Goal: Register for event/course

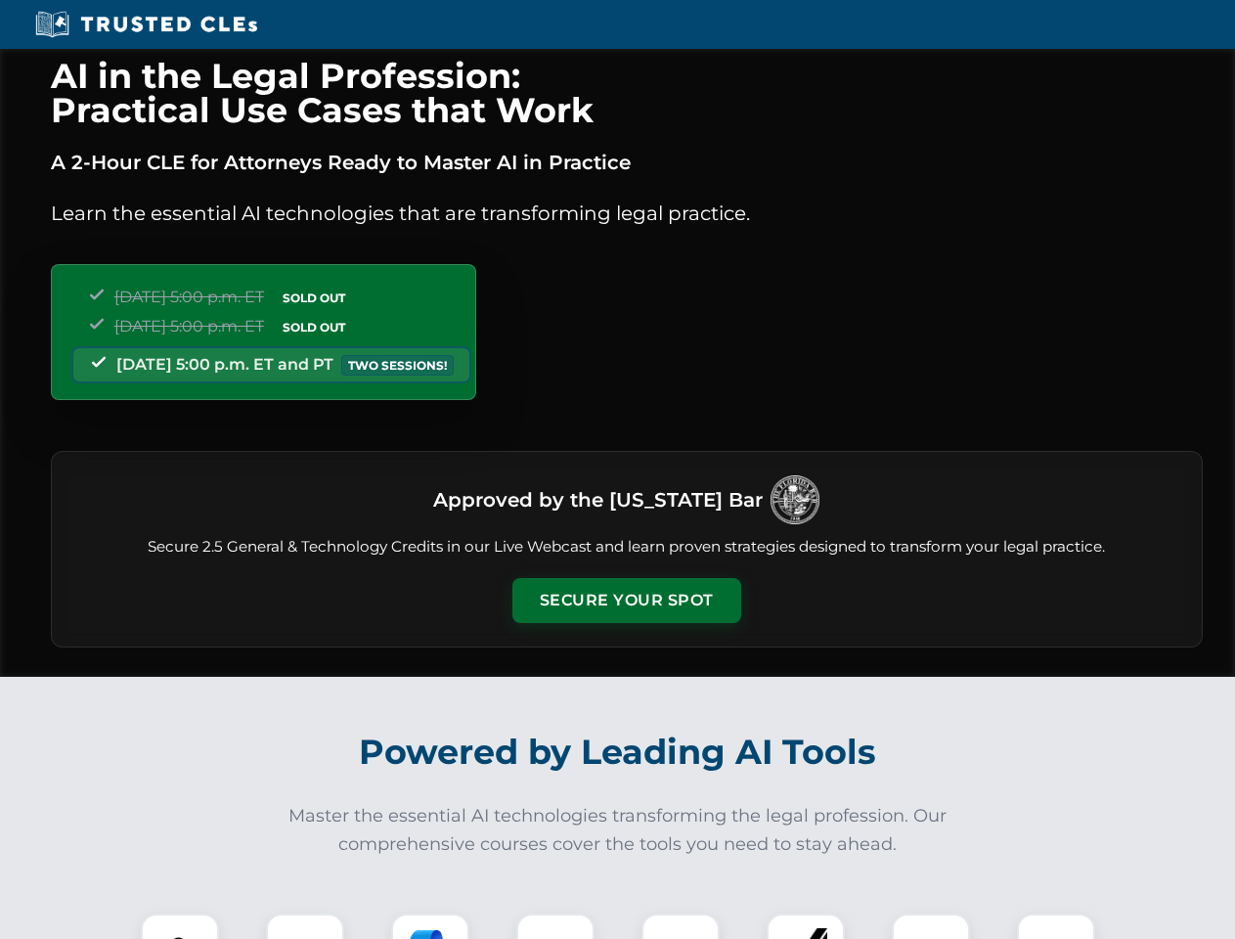
click at [626, 600] on button "Secure Your Spot" at bounding box center [626, 600] width 229 height 45
click at [180, 926] on img at bounding box center [180, 952] width 57 height 57
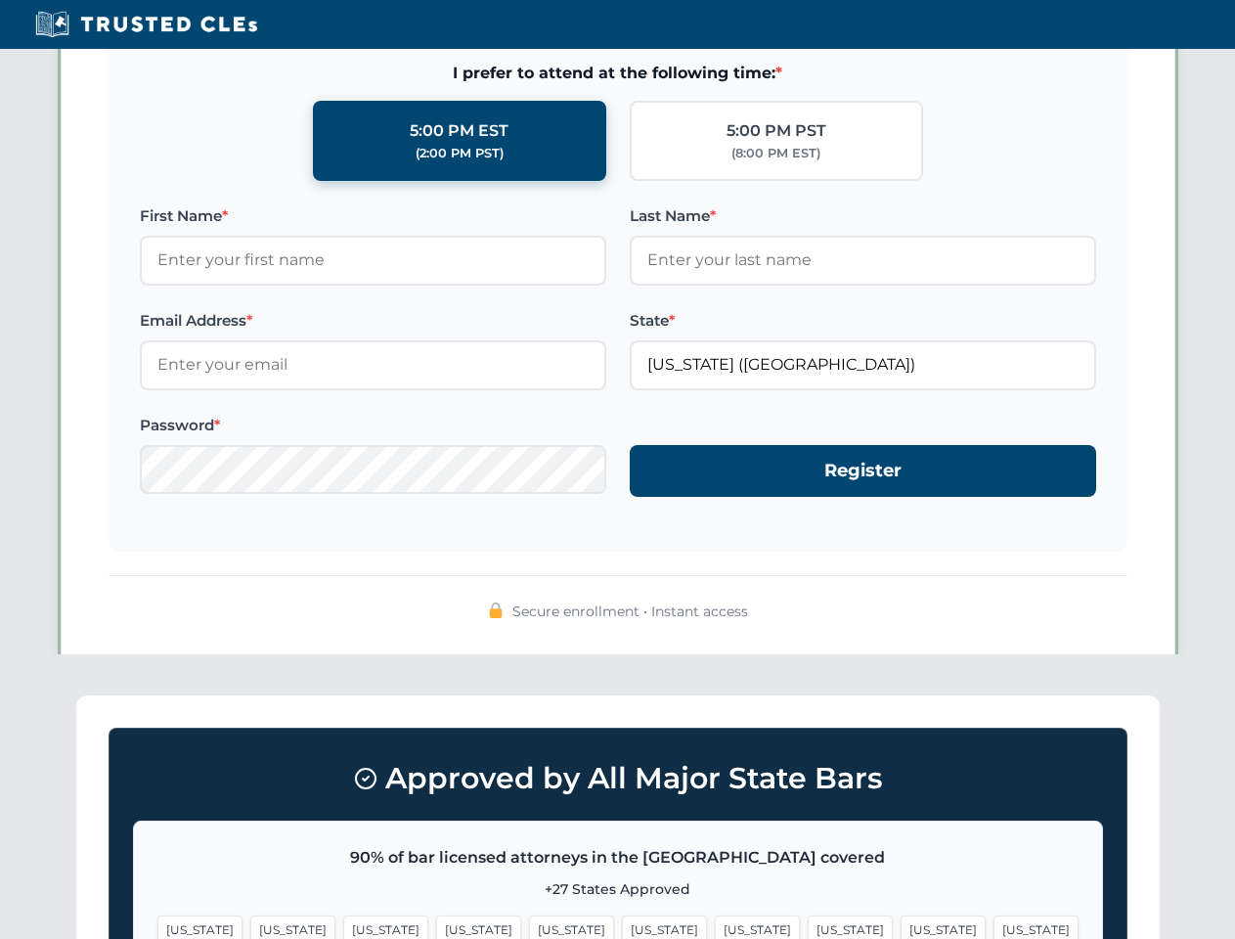
click at [715, 926] on span "[US_STATE]" at bounding box center [757, 929] width 85 height 28
click at [901, 926] on span "[US_STATE]" at bounding box center [943, 929] width 85 height 28
